Goal: Task Accomplishment & Management: Manage account settings

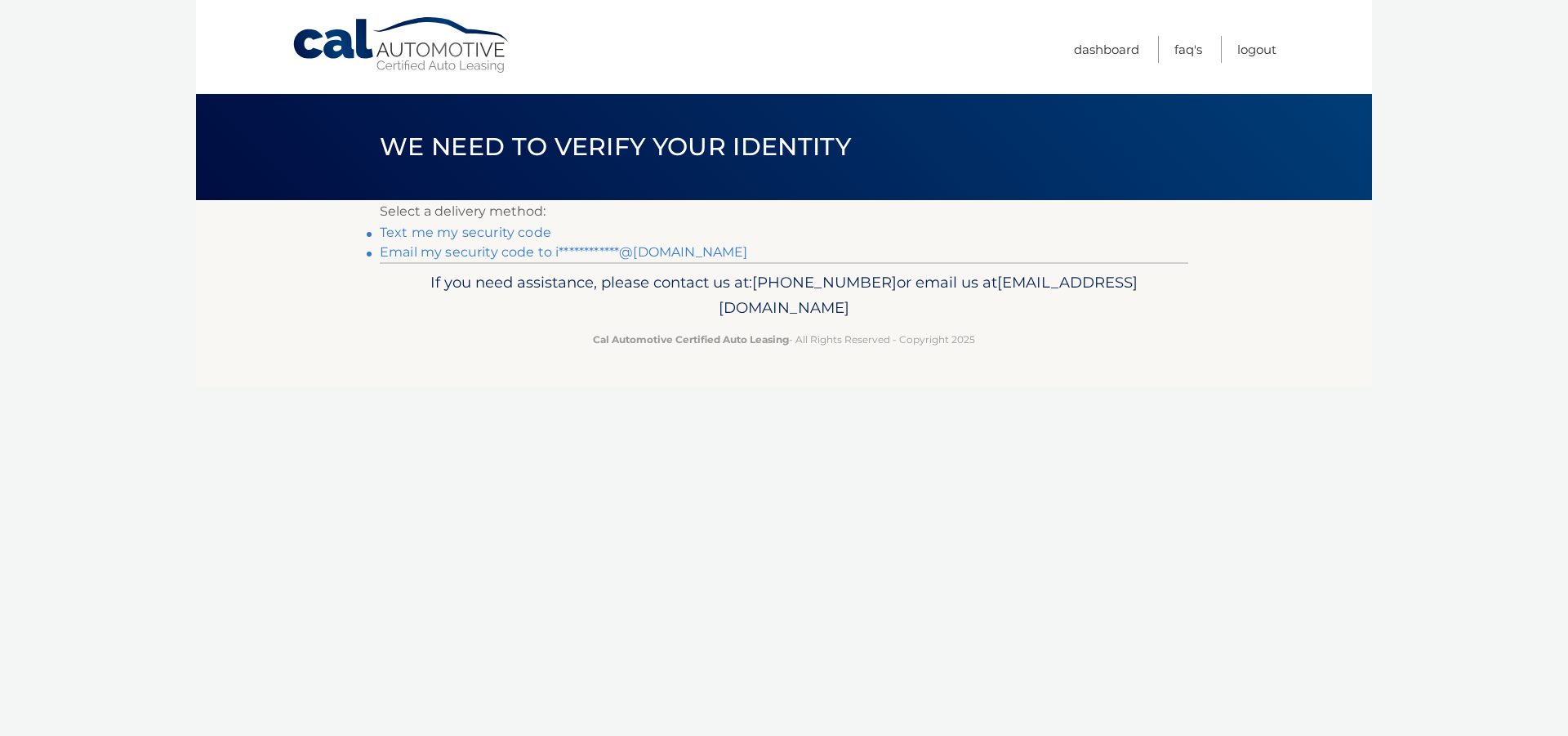
click at [600, 254] on link "**********" at bounding box center [564, 251] width 367 height 16
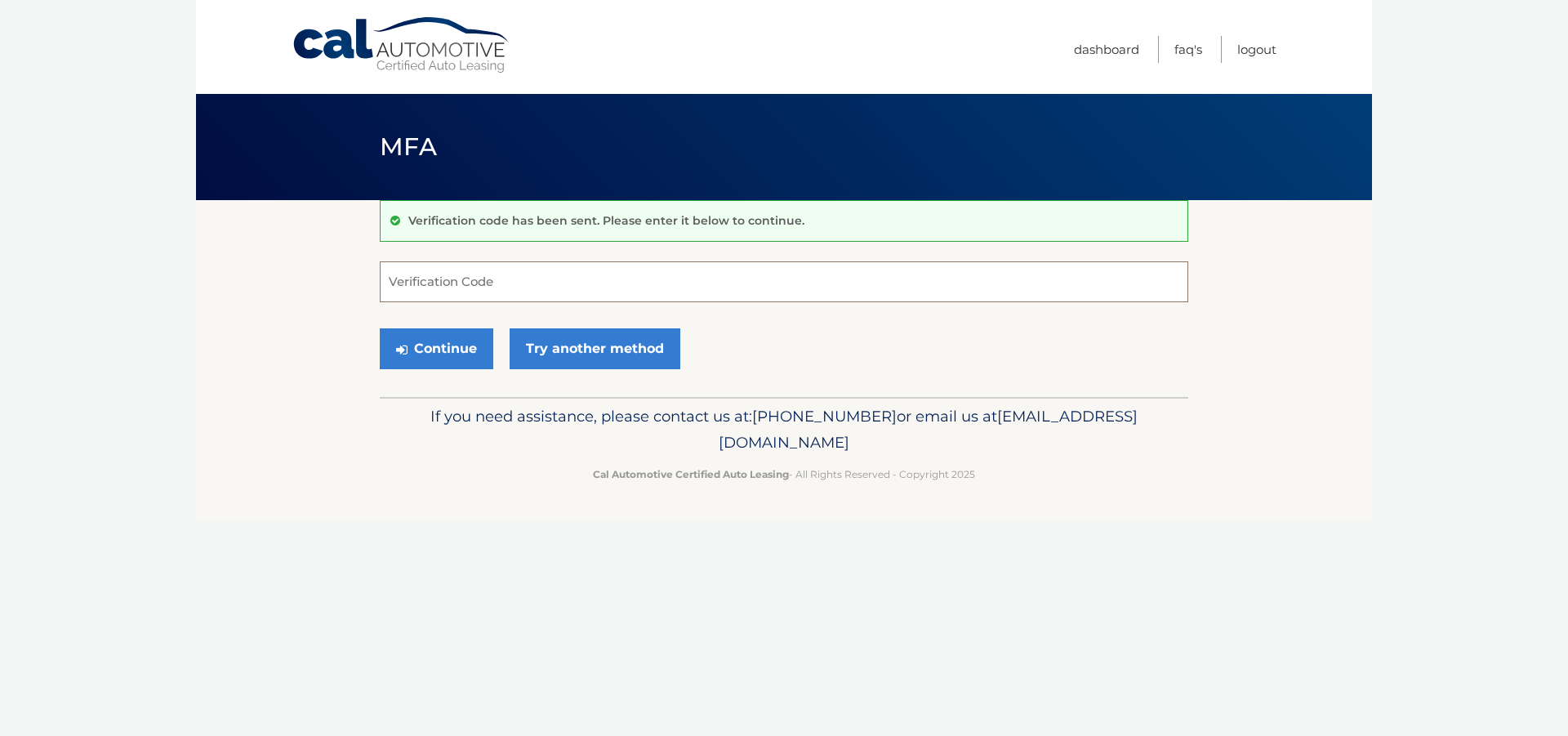
click at [529, 288] on input "Verification Code" at bounding box center [784, 282] width 809 height 40
paste input "746740"
type input "746740"
click at [457, 342] on button "Continue" at bounding box center [437, 349] width 114 height 40
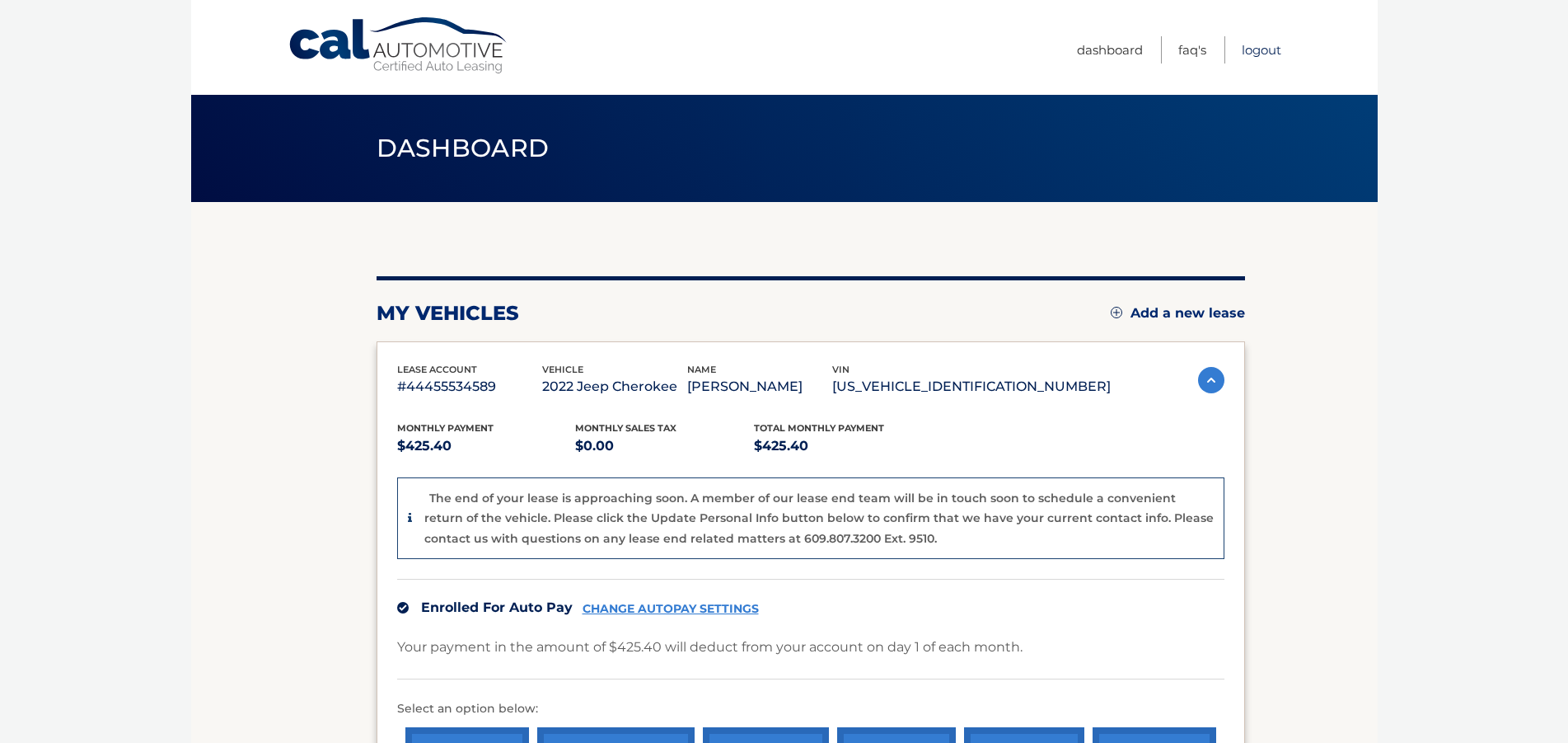
click at [1264, 49] on link "Logout" at bounding box center [1261, 49] width 40 height 27
